Goal: Task Accomplishment & Management: Manage account settings

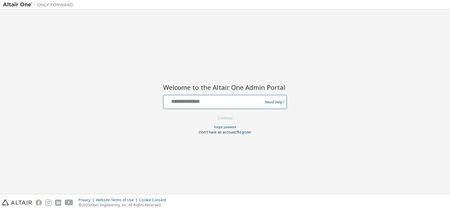
click at [199, 104] on input "text" at bounding box center [214, 100] width 96 height 9
type input "**********"
click at [223, 116] on button "Continue" at bounding box center [225, 118] width 27 height 9
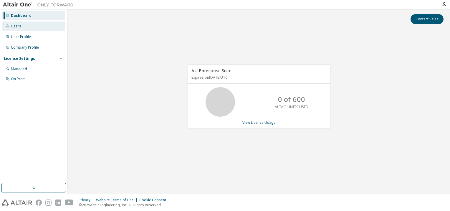
click at [14, 26] on div "Users" at bounding box center [16, 26] width 10 height 5
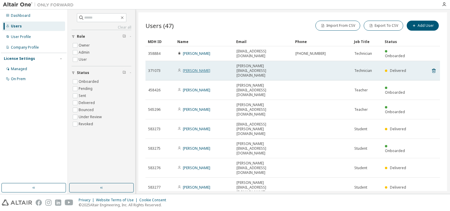
click at [191, 68] on link "[PERSON_NAME]" at bounding box center [196, 70] width 27 height 5
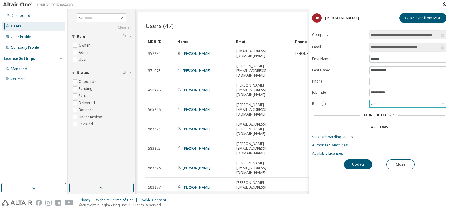
click at [443, 103] on icon at bounding box center [443, 104] width 6 height 6
click at [397, 111] on li "Admin" at bounding box center [407, 111] width 75 height 8
click at [362, 164] on button "Update" at bounding box center [358, 164] width 28 height 10
click at [247, 173] on div "Users (47) Import From CSV Export To CSV Add User Clear Load Save Save As Field…" at bounding box center [293, 101] width 309 height 179
click at [202, 174] on div "Users (47) Import From CSV Export To CSV Add User Clear Load Save Save As Field…" at bounding box center [293, 101] width 309 height 179
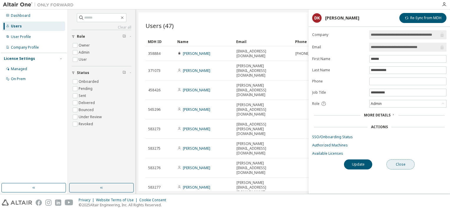
click at [402, 166] on button "Close" at bounding box center [401, 164] width 28 height 10
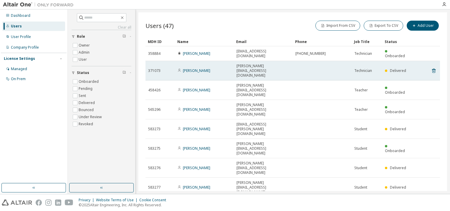
click at [410, 61] on td "Delivered" at bounding box center [397, 70] width 29 height 19
drag, startPoint x: 410, startPoint y: 61, endPoint x: 251, endPoint y: 62, distance: 158.9
click at [251, 64] on span "[PERSON_NAME][EMAIL_ADDRESS][DOMAIN_NAME]" at bounding box center [264, 71] width 54 height 14
click at [198, 68] on link "[PERSON_NAME]" at bounding box center [196, 70] width 27 height 5
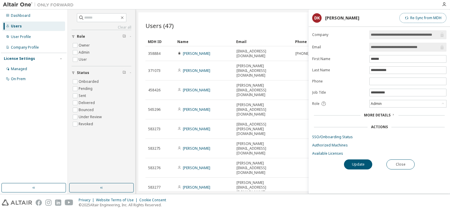
click at [425, 18] on button "Re-Sync from MDH" at bounding box center [423, 18] width 47 height 10
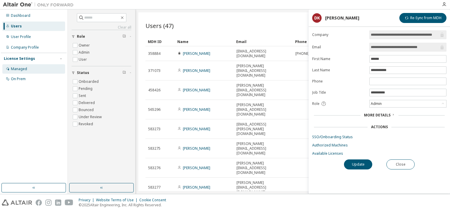
click at [24, 67] on div "Managed" at bounding box center [19, 69] width 16 height 5
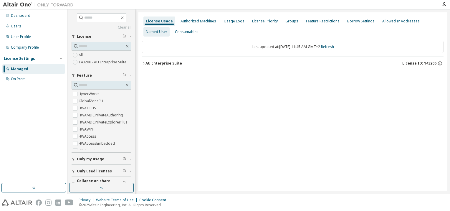
click at [167, 29] on div "Named User" at bounding box center [157, 31] width 22 height 5
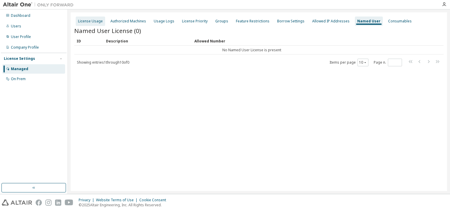
click at [88, 22] on div "License Usage" at bounding box center [90, 21] width 25 height 5
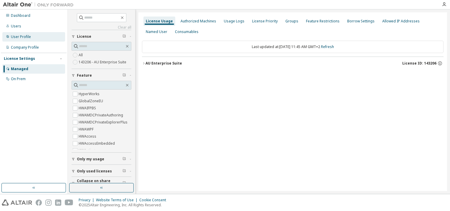
click at [19, 38] on div "User Profile" at bounding box center [21, 36] width 20 height 5
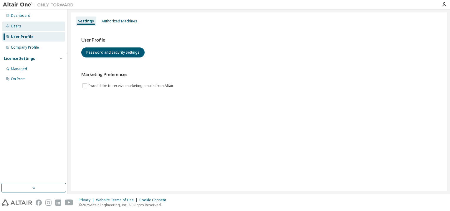
click at [22, 26] on div "Users" at bounding box center [33, 26] width 63 height 9
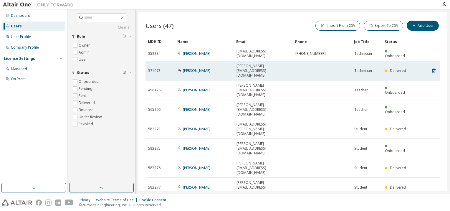
click at [178, 68] on icon at bounding box center [180, 70] width 4 height 4
click at [156, 68] on span "371073" at bounding box center [154, 70] width 12 height 5
click at [192, 68] on link "[PERSON_NAME]" at bounding box center [196, 70] width 27 height 5
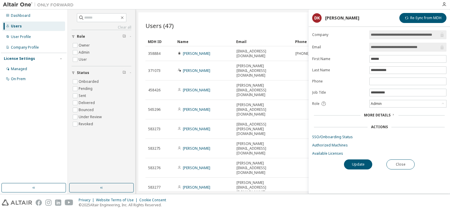
click at [392, 113] on icon at bounding box center [394, 115] width 4 height 4
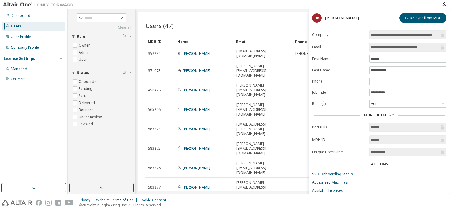
click at [392, 113] on icon at bounding box center [394, 115] width 4 height 4
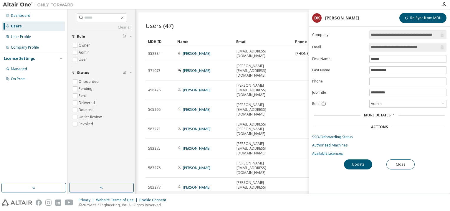
click at [331, 152] on link "Available Licenses" at bounding box center [379, 153] width 134 height 5
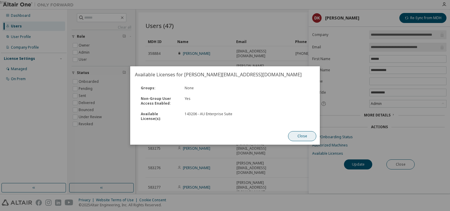
click at [297, 135] on button "Close" at bounding box center [302, 136] width 28 height 10
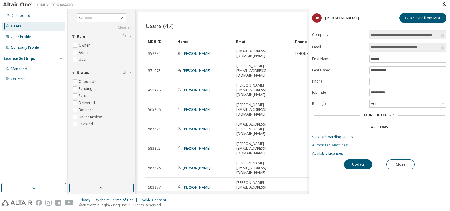
click at [334, 146] on link "Authorized Machines" at bounding box center [379, 145] width 134 height 5
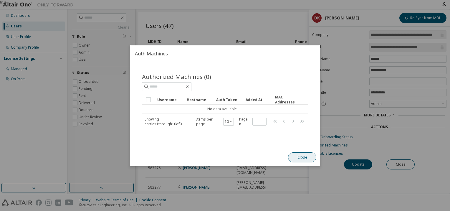
click at [302, 154] on button "Close" at bounding box center [302, 157] width 28 height 10
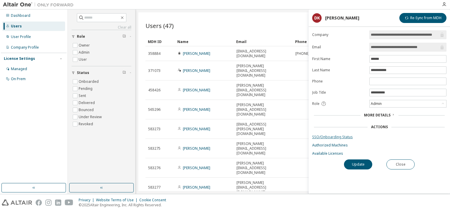
click at [324, 136] on link "SSO/Onboarding Status" at bounding box center [379, 137] width 134 height 5
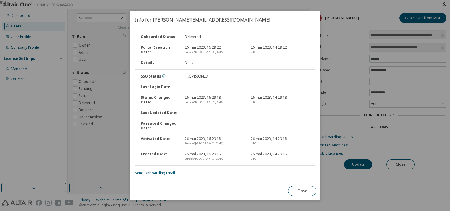
drag, startPoint x: 264, startPoint y: 19, endPoint x: 229, endPoint y: 24, distance: 35.4
click at [229, 24] on h2 "Info for [PERSON_NAME][EMAIL_ADDRESS][DOMAIN_NAME]" at bounding box center [225, 19] width 190 height 17
click at [154, 172] on link "Send Onboarding Email" at bounding box center [155, 172] width 40 height 5
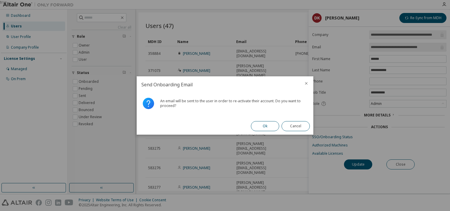
click at [266, 127] on button "Ok" at bounding box center [265, 126] width 28 height 10
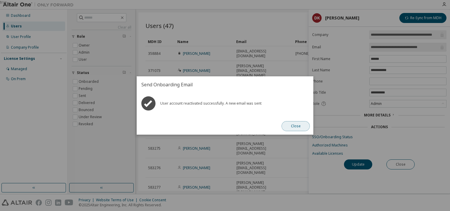
click at [294, 124] on button "Close" at bounding box center [296, 126] width 28 height 10
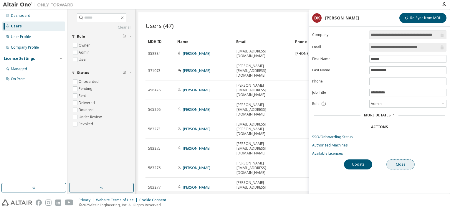
click at [394, 163] on button "Close" at bounding box center [401, 164] width 28 height 10
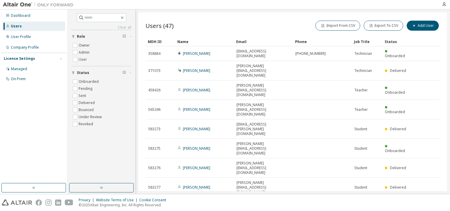
click at [390, 41] on div "Status" at bounding box center [397, 41] width 25 height 9
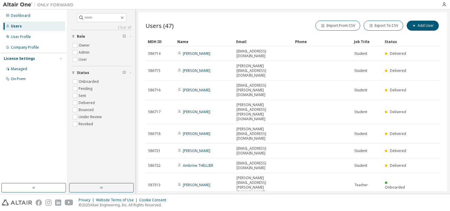
type input "*"
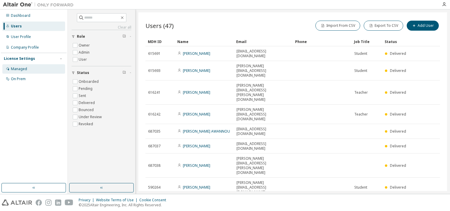
click at [22, 69] on div "Managed" at bounding box center [19, 69] width 16 height 5
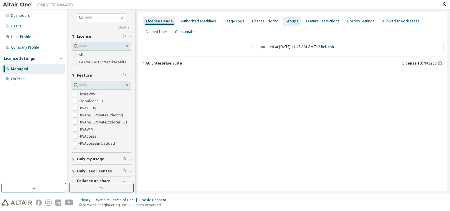
click at [286, 23] on div "Groups" at bounding box center [292, 21] width 13 height 5
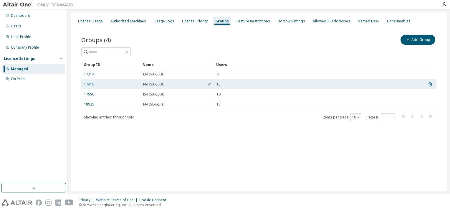
click at [92, 84] on link "17410" at bounding box center [89, 84] width 10 height 5
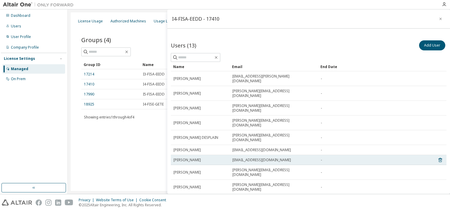
scroll to position [46, 0]
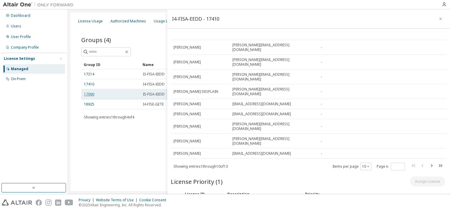
click at [91, 93] on link "17990" at bounding box center [89, 94] width 10 height 5
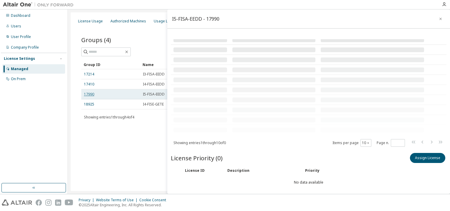
scroll to position [46, 0]
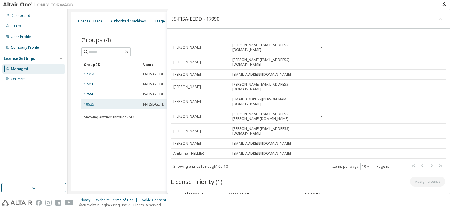
click at [92, 106] on link "18925" at bounding box center [89, 104] width 10 height 5
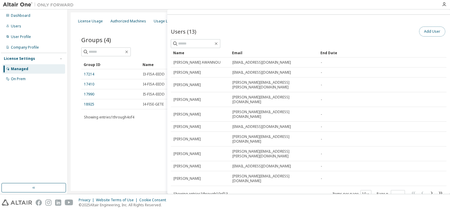
click at [424, 34] on button "Add User" at bounding box center [432, 32] width 26 height 10
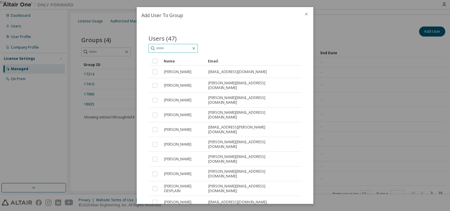
click at [161, 50] on input "text" at bounding box center [173, 48] width 35 height 6
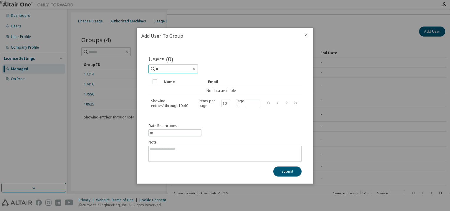
type input "*"
type input "***"
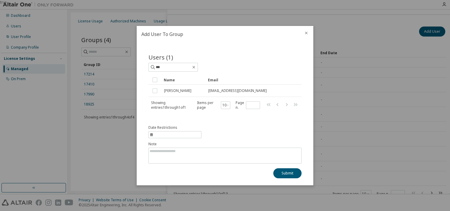
click at [305, 32] on icon "close" at bounding box center [306, 33] width 5 height 5
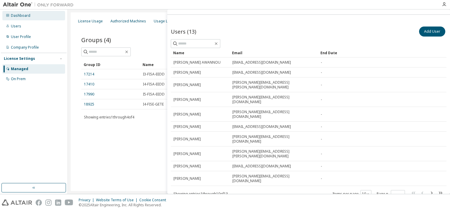
click at [30, 19] on div "Dashboard" at bounding box center [33, 15] width 63 height 9
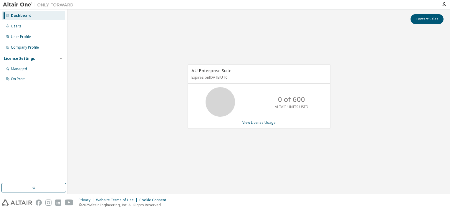
click at [8, 5] on img at bounding box center [40, 5] width 74 height 6
click at [19, 4] on img at bounding box center [40, 5] width 74 height 6
click at [25, 3] on img at bounding box center [40, 5] width 74 height 6
click at [53, 5] on img at bounding box center [40, 5] width 74 height 6
click at [15, 80] on div "On Prem" at bounding box center [18, 79] width 15 height 5
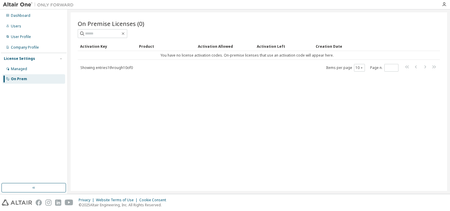
click at [17, 58] on div "License Settings" at bounding box center [19, 58] width 31 height 5
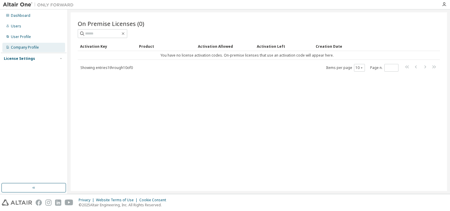
click at [18, 47] on div "Company Profile" at bounding box center [25, 47] width 28 height 5
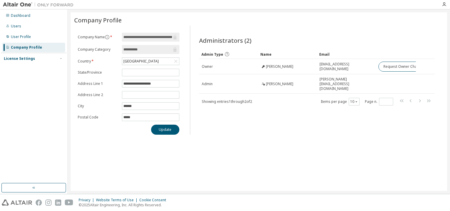
click at [17, 7] on img at bounding box center [40, 5] width 74 height 6
click at [22, 203] on img at bounding box center [17, 203] width 30 height 6
click at [13, 14] on div "Dashboard" at bounding box center [20, 15] width 19 height 5
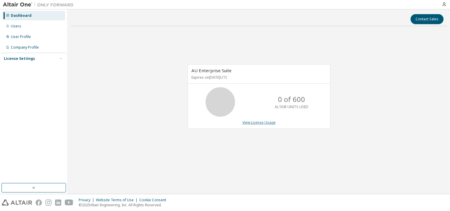
click at [263, 123] on link "View License Usage" at bounding box center [259, 122] width 33 height 5
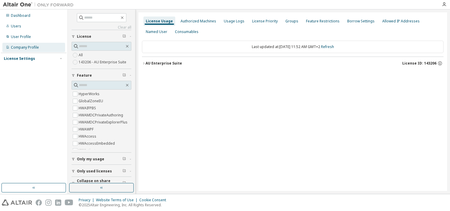
click at [22, 48] on div "Company Profile" at bounding box center [25, 47] width 28 height 5
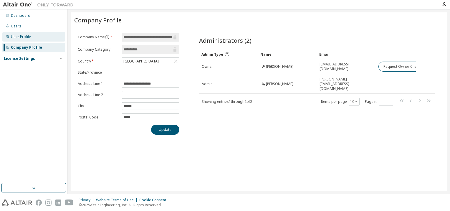
click at [17, 38] on div "User Profile" at bounding box center [21, 36] width 20 height 5
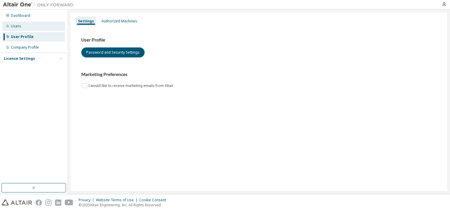
click at [18, 25] on div "Users" at bounding box center [16, 26] width 10 height 5
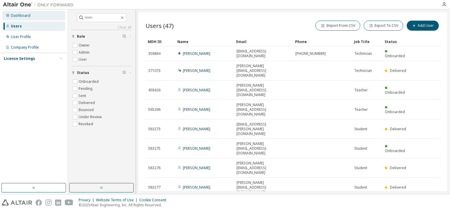
click at [20, 15] on div "Dashboard" at bounding box center [20, 15] width 19 height 5
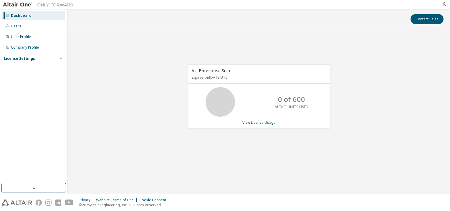
click at [444, 4] on icon "button" at bounding box center [444, 4] width 5 height 5
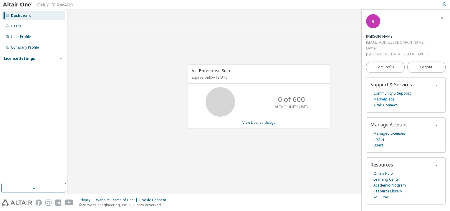
click at [388, 99] on link "Marketplace" at bounding box center [384, 99] width 21 height 6
click at [445, 3] on icon "button" at bounding box center [444, 4] width 5 height 5
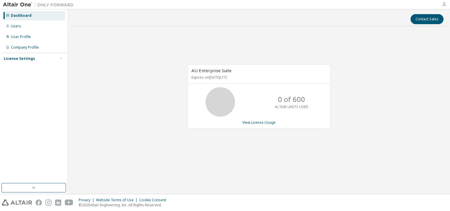
click at [444, 4] on icon "button" at bounding box center [444, 4] width 5 height 5
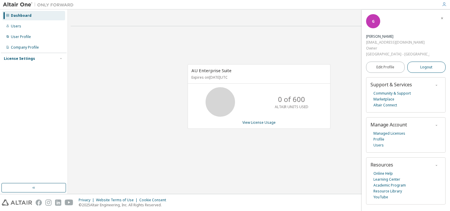
click at [429, 67] on span "Logout" at bounding box center [427, 67] width 12 height 6
